Goal: Navigation & Orientation: Find specific page/section

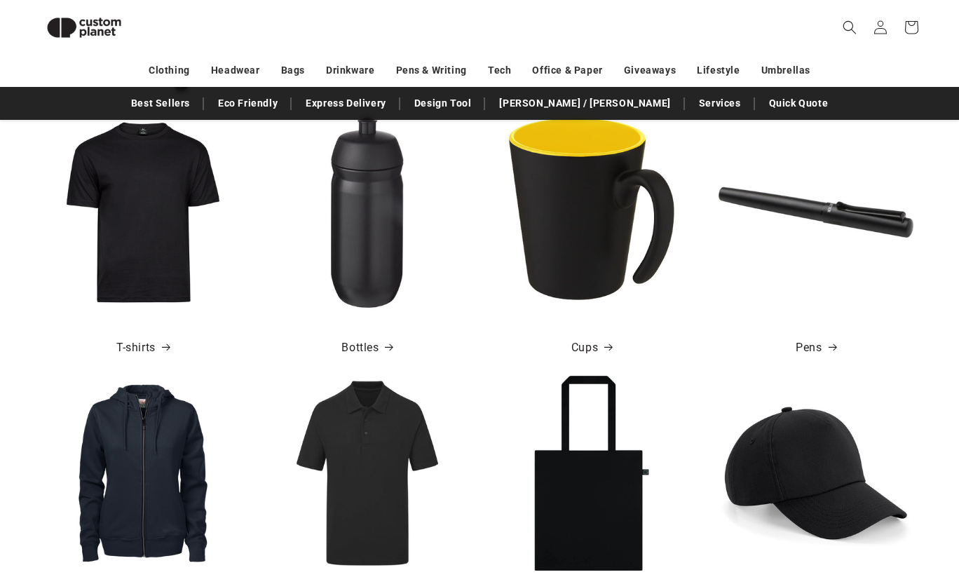
scroll to position [494, 0]
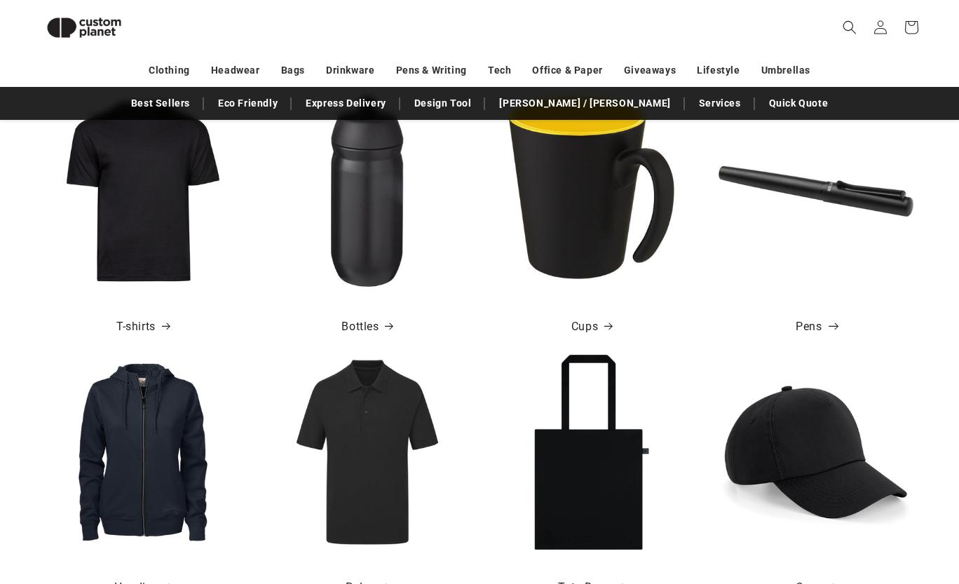
click at [796, 322] on link "Pens" at bounding box center [816, 327] width 40 height 20
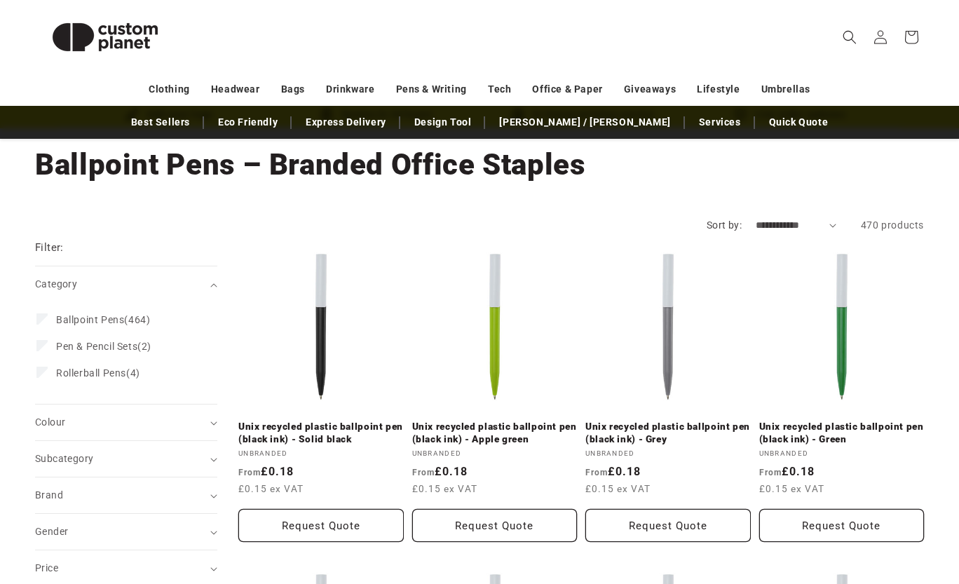
scroll to position [76, 0]
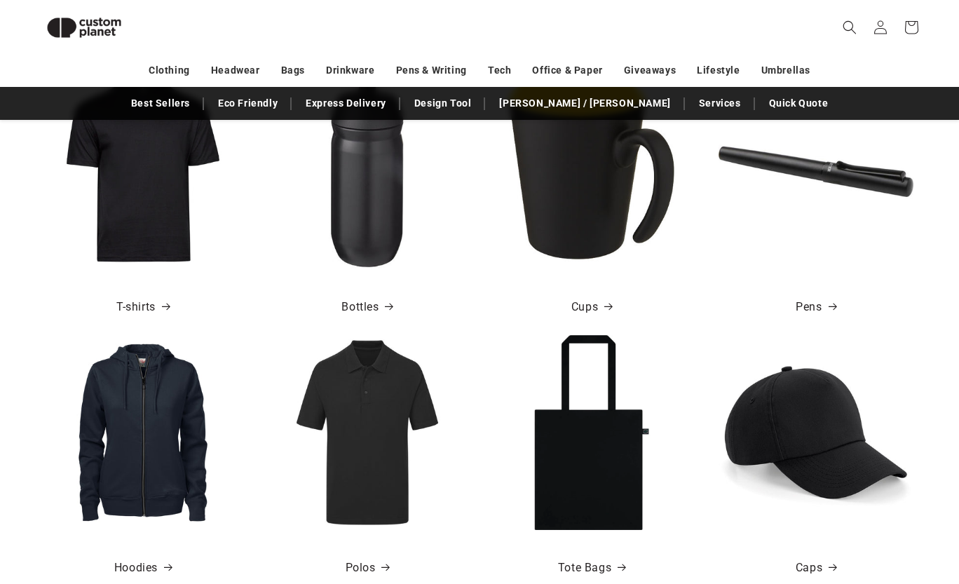
scroll to position [513, 0]
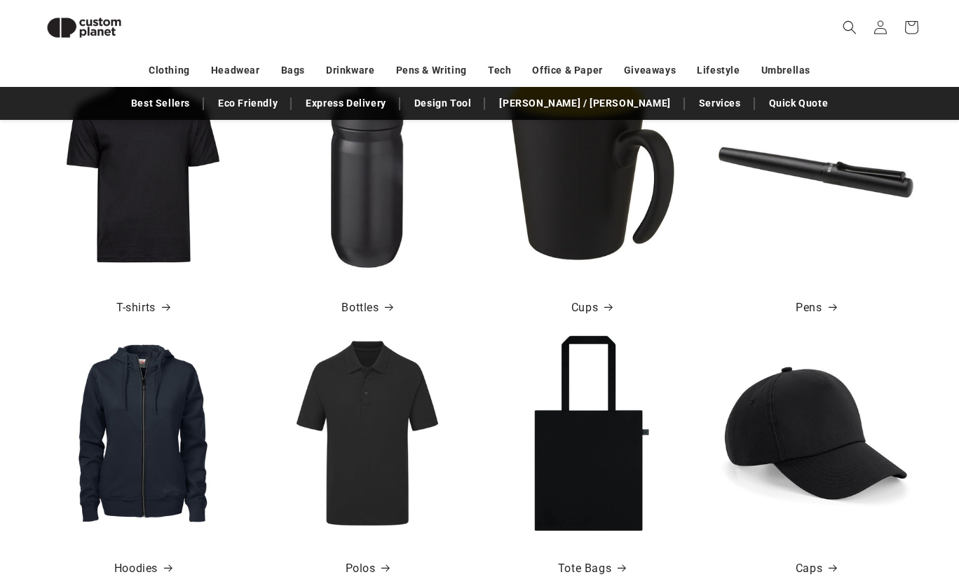
click at [371, 172] on img at bounding box center [367, 172] width 195 height 195
click at [360, 304] on link "Bottles" at bounding box center [366, 308] width 51 height 20
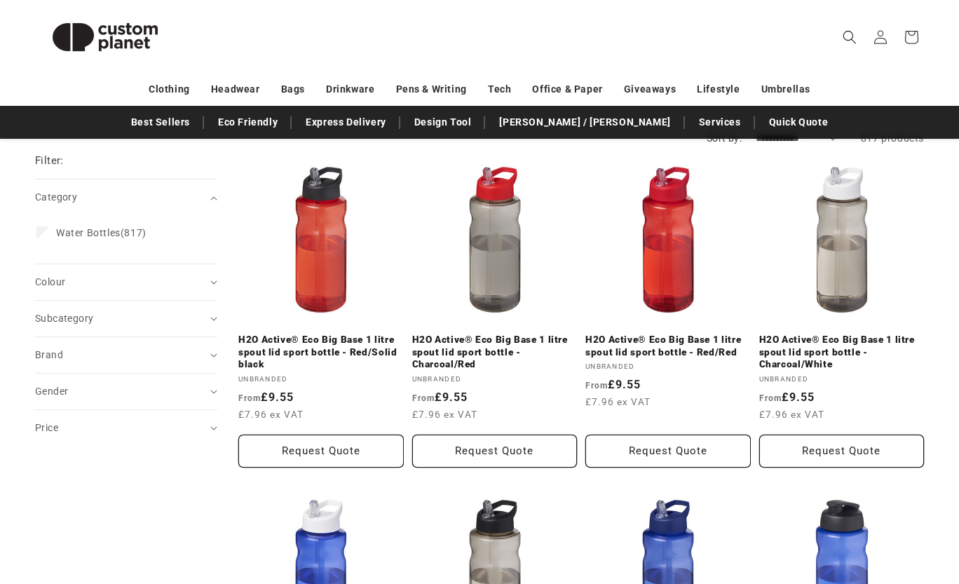
scroll to position [154, 0]
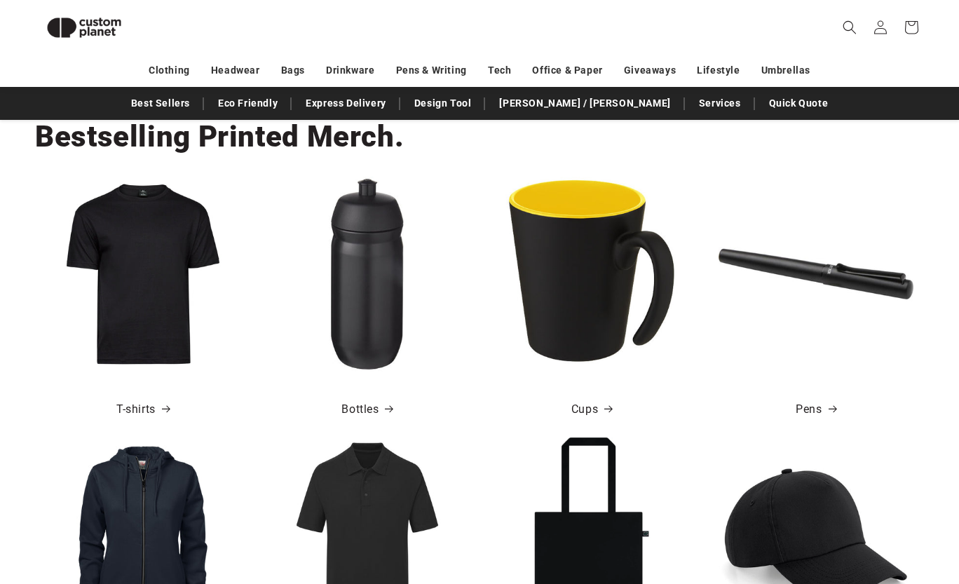
scroll to position [391, 0]
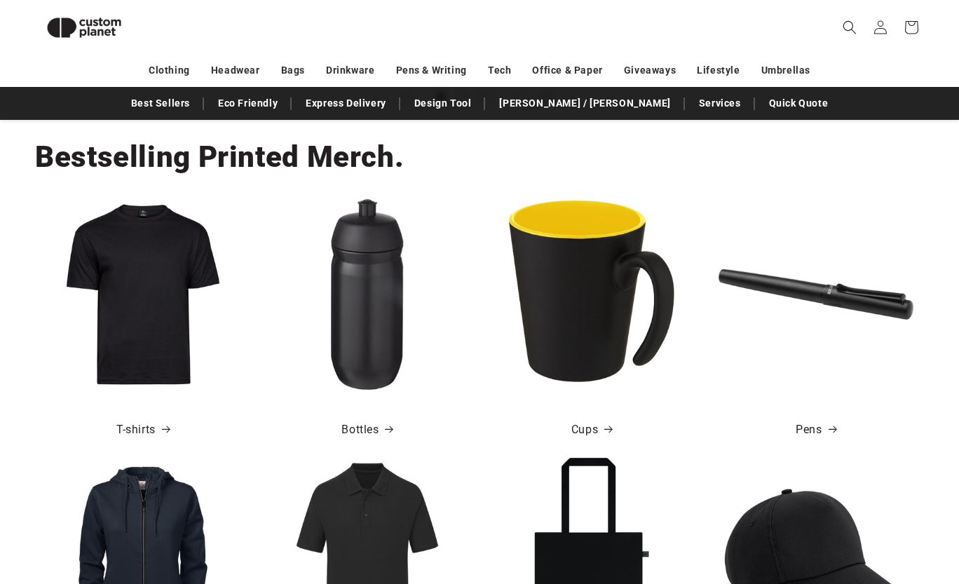
click at [587, 338] on img at bounding box center [591, 294] width 195 height 195
click at [606, 429] on icon at bounding box center [609, 429] width 10 height 7
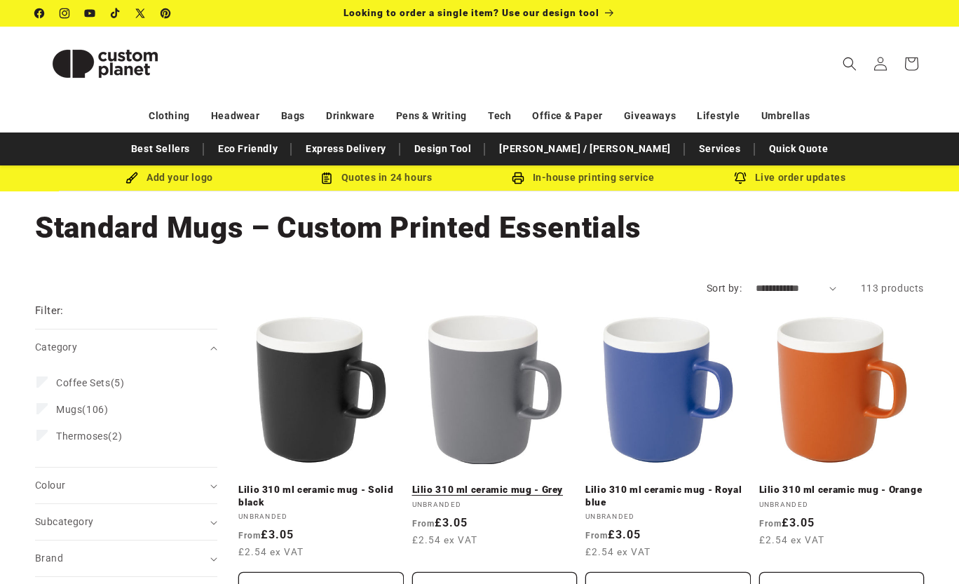
scroll to position [165, 0]
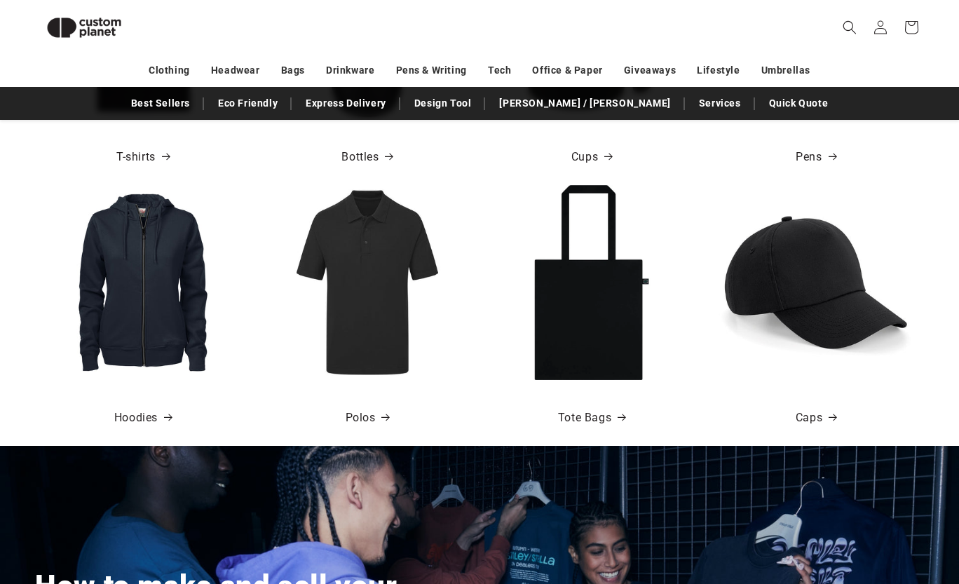
scroll to position [665, 0]
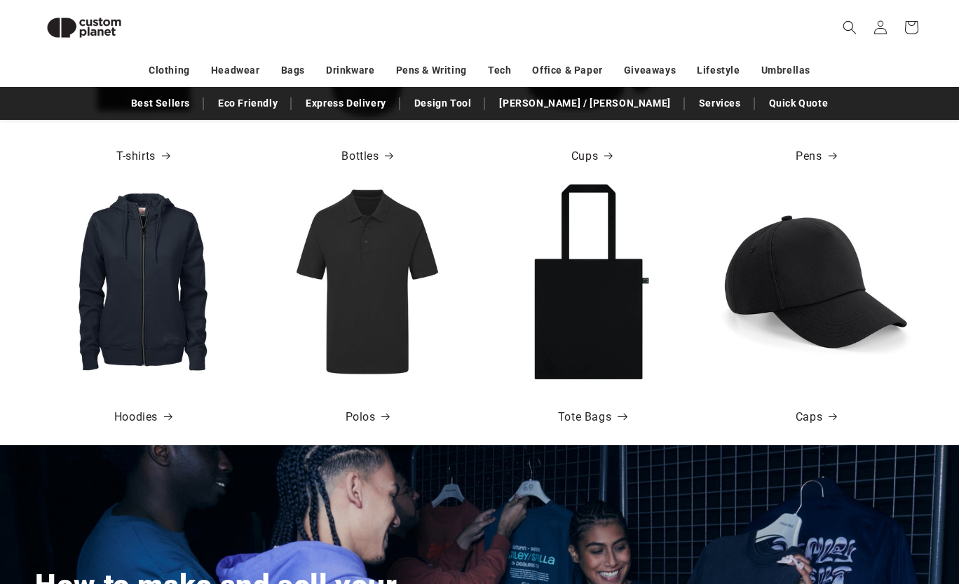
click at [577, 413] on link "Tote Bags" at bounding box center [591, 417] width 67 height 20
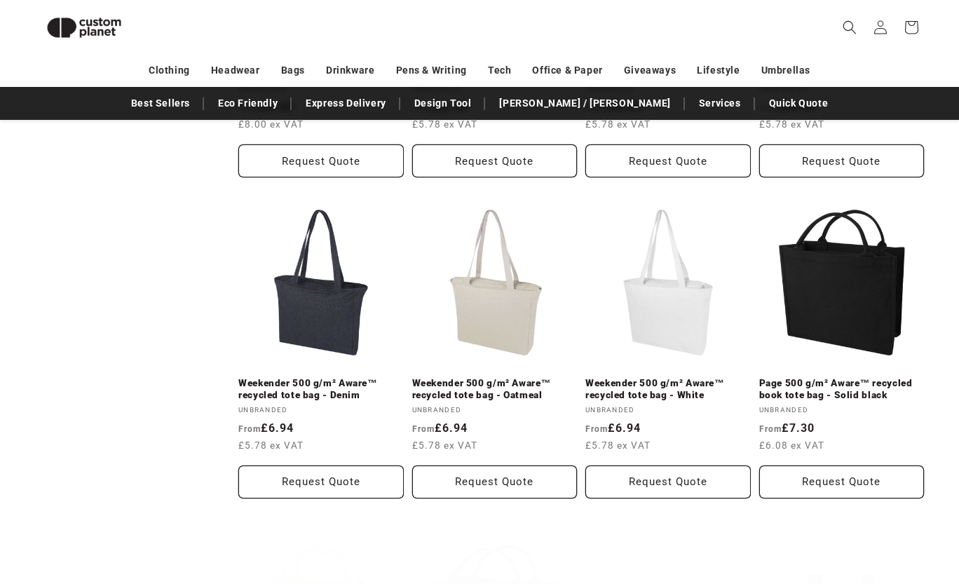
scroll to position [745, 0]
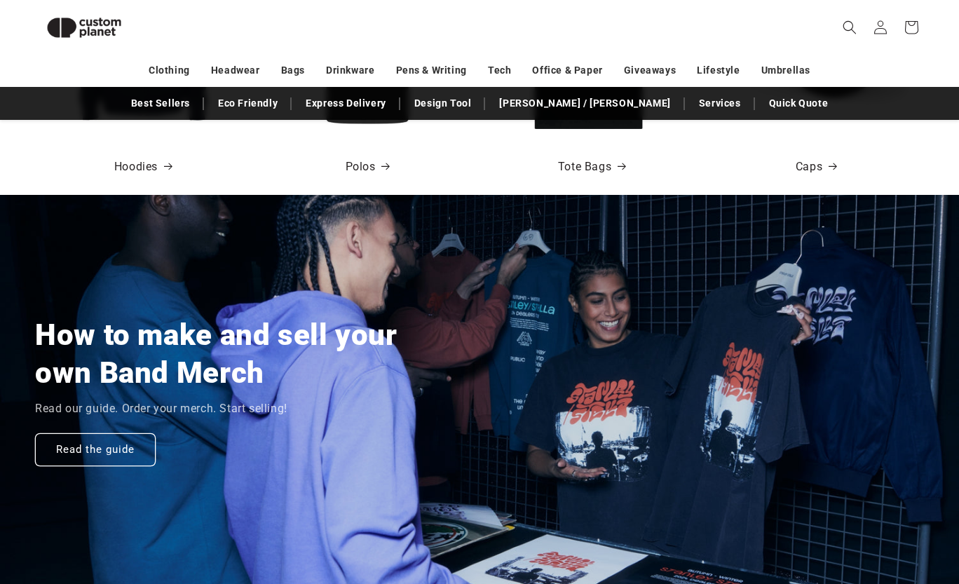
scroll to position [782, 0]
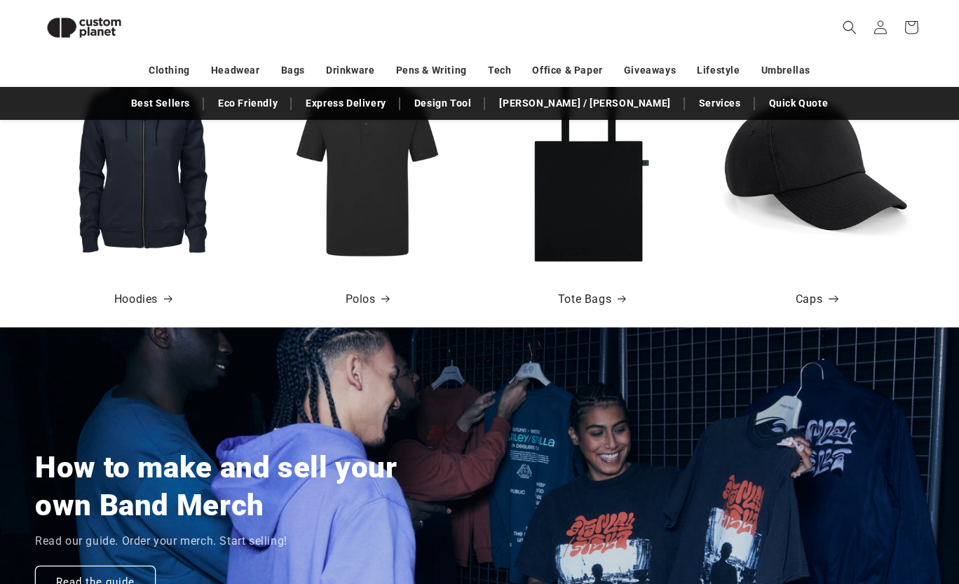
click at [820, 298] on link "Caps" at bounding box center [816, 300] width 41 height 20
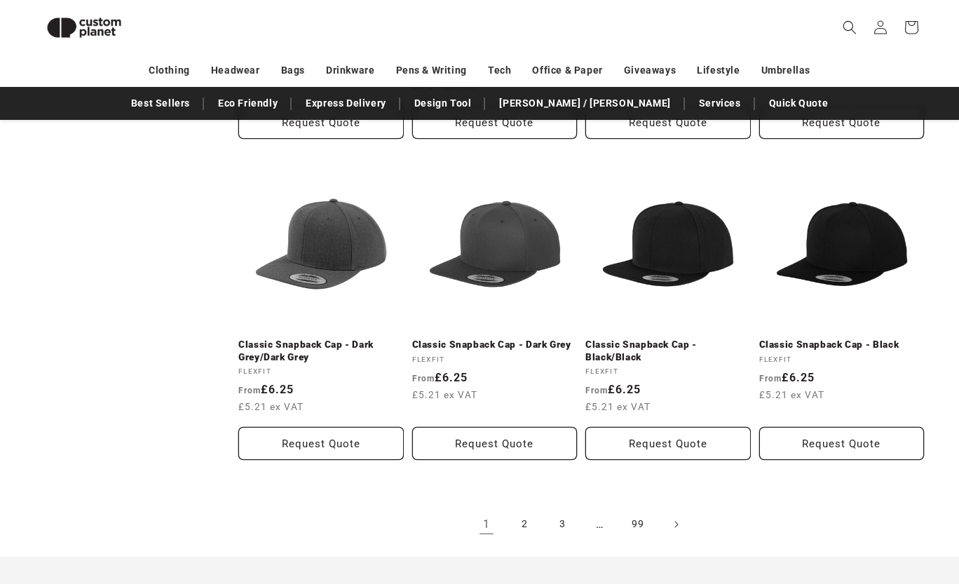
scroll to position [1485, 0]
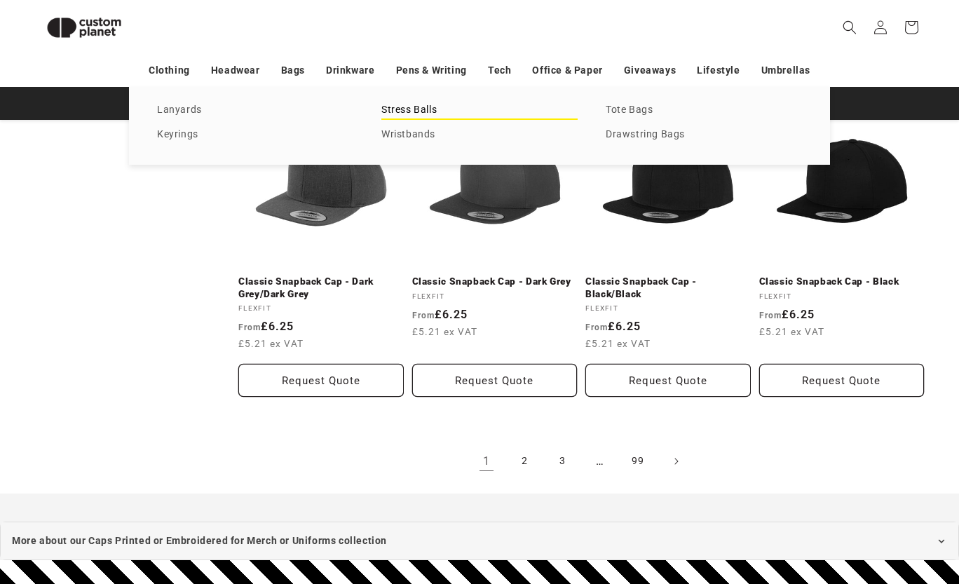
click at [397, 113] on link "Stress Balls" at bounding box center [479, 110] width 196 height 19
click at [181, 133] on link "Keyrings" at bounding box center [255, 134] width 196 height 19
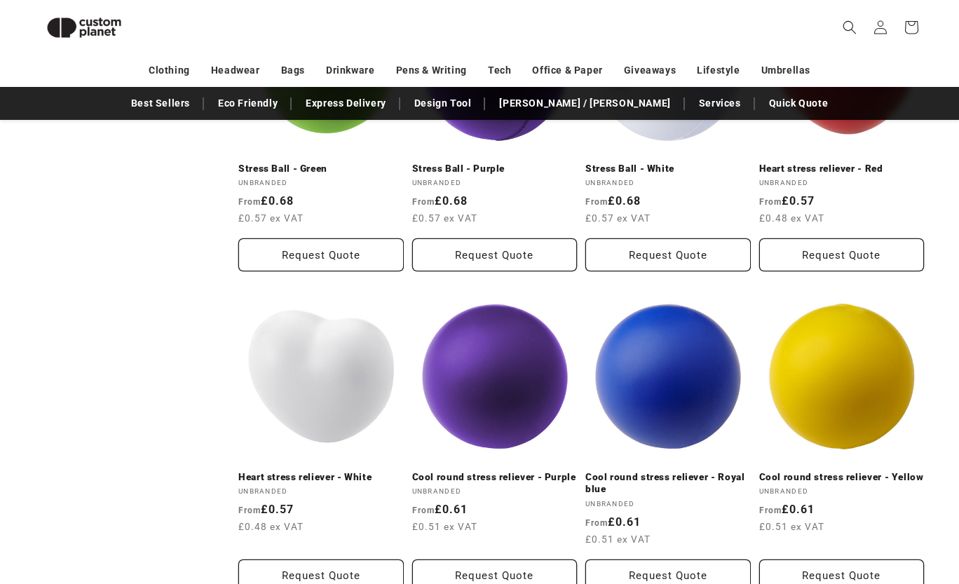
scroll to position [944, 0]
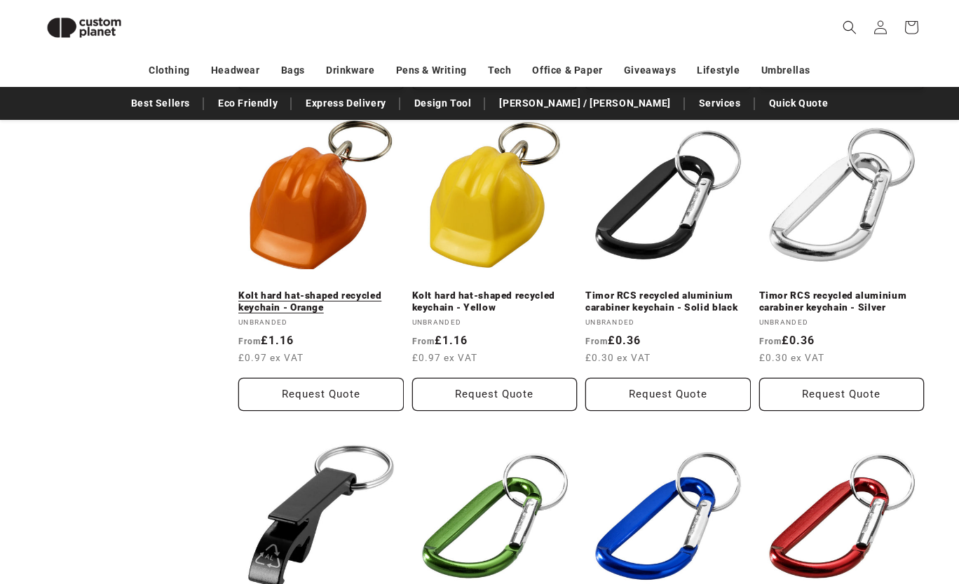
scroll to position [834, 0]
